Goal: Use online tool/utility

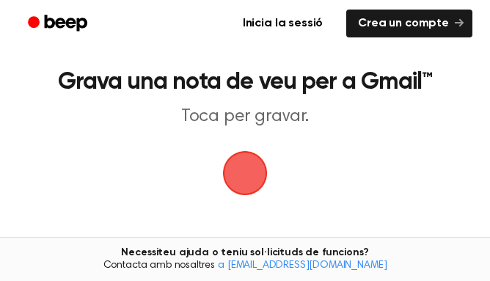
click at [193, 114] on font "Toca per gravar." at bounding box center [245, 117] width 128 height 18
click at [227, 171] on span "button" at bounding box center [245, 173] width 50 height 50
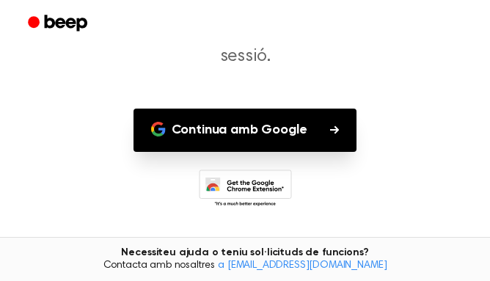
scroll to position [180, 0]
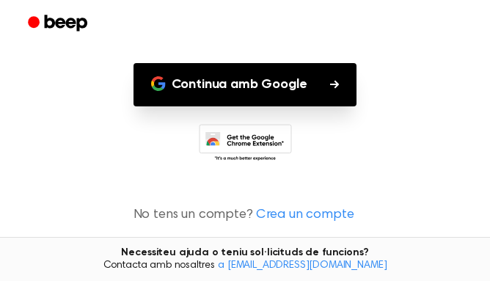
click at [263, 73] on button "Continua amb Google" at bounding box center [245, 84] width 224 height 43
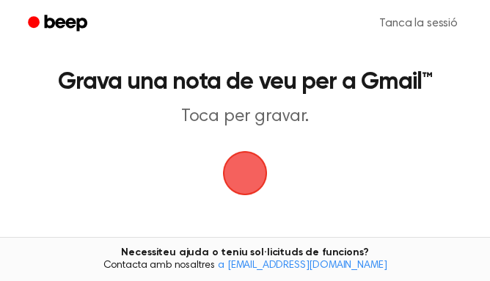
click at [236, 168] on span "button" at bounding box center [245, 173] width 68 height 68
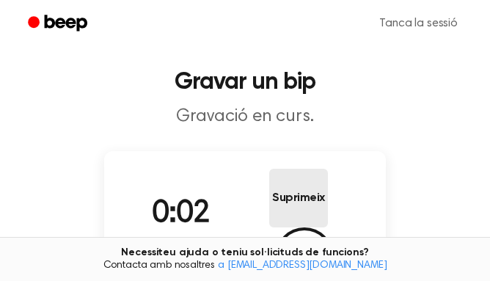
click at [272, 198] on font "Suprimeix" at bounding box center [298, 198] width 53 height 12
